Goal: Information Seeking & Learning: Learn about a topic

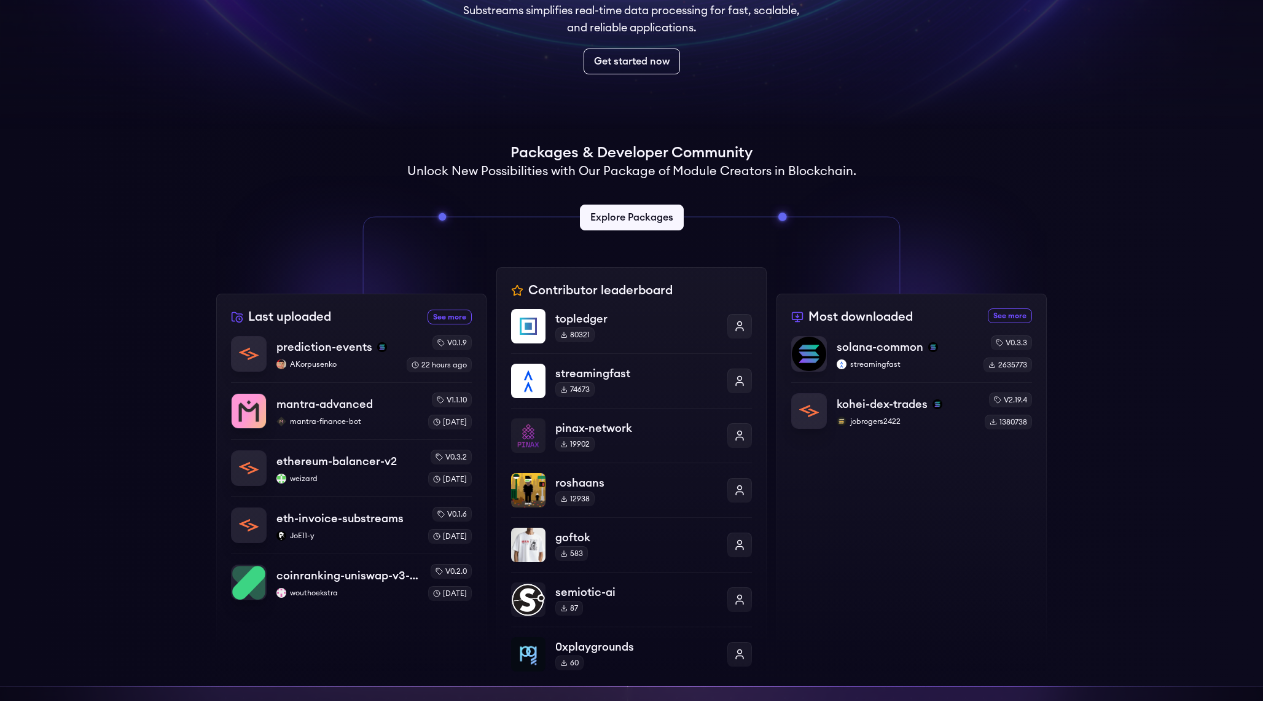
scroll to position [192, 0]
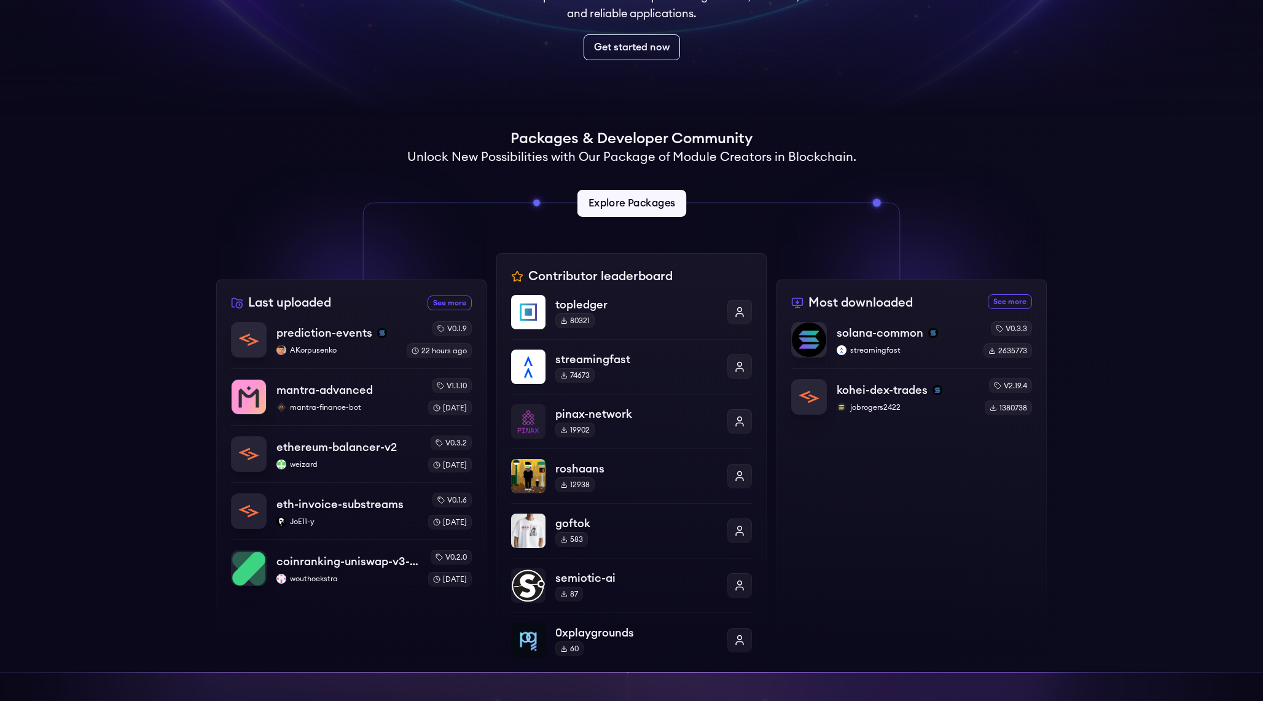
click at [660, 200] on link "Explore Packages" at bounding box center [631, 203] width 109 height 27
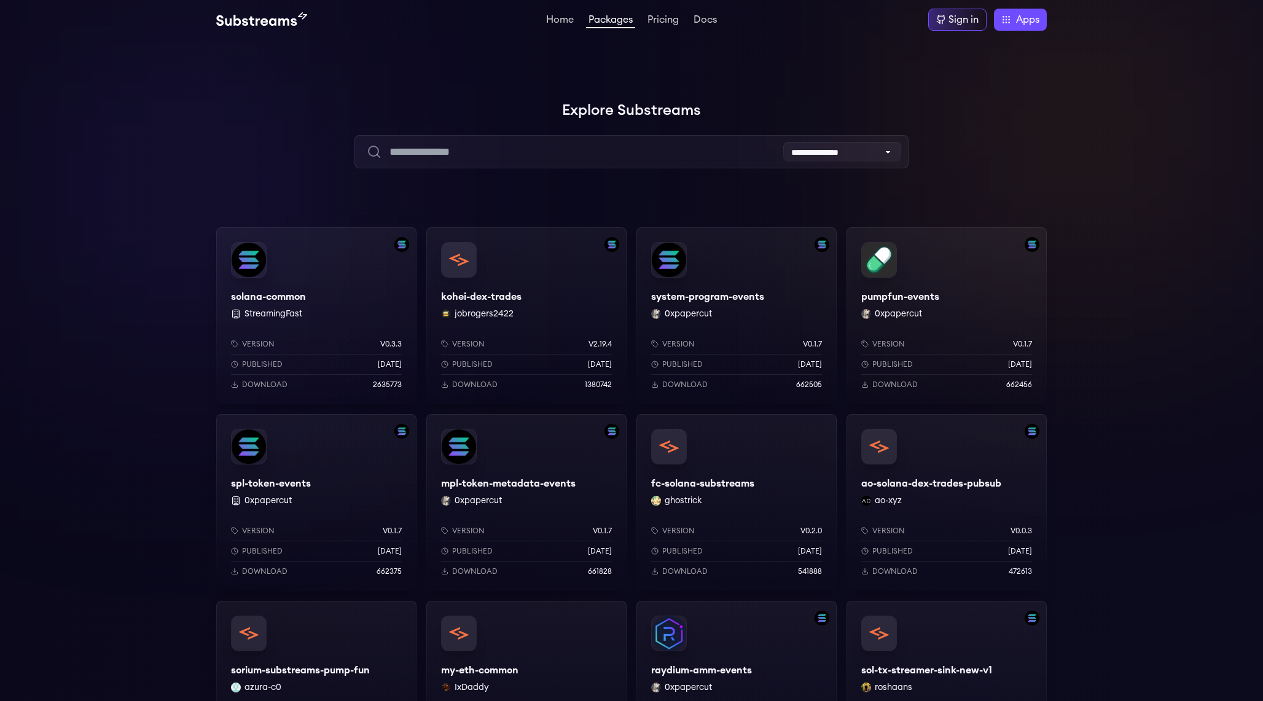
click at [255, 257] on div "solana-common StreamingFast Version v0.3.3 Published 6 months ago Download 2635…" at bounding box center [316, 315] width 200 height 177
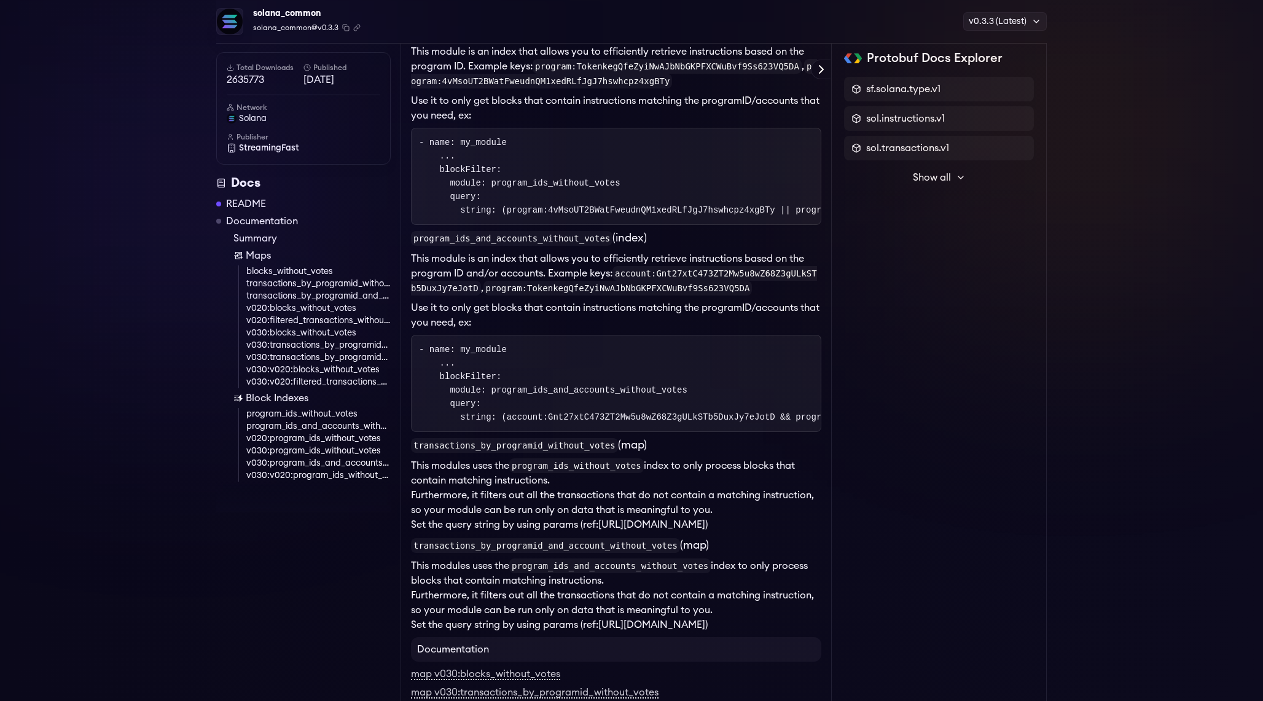
scroll to position [1294, 0]
